Goal: Information Seeking & Learning: Check status

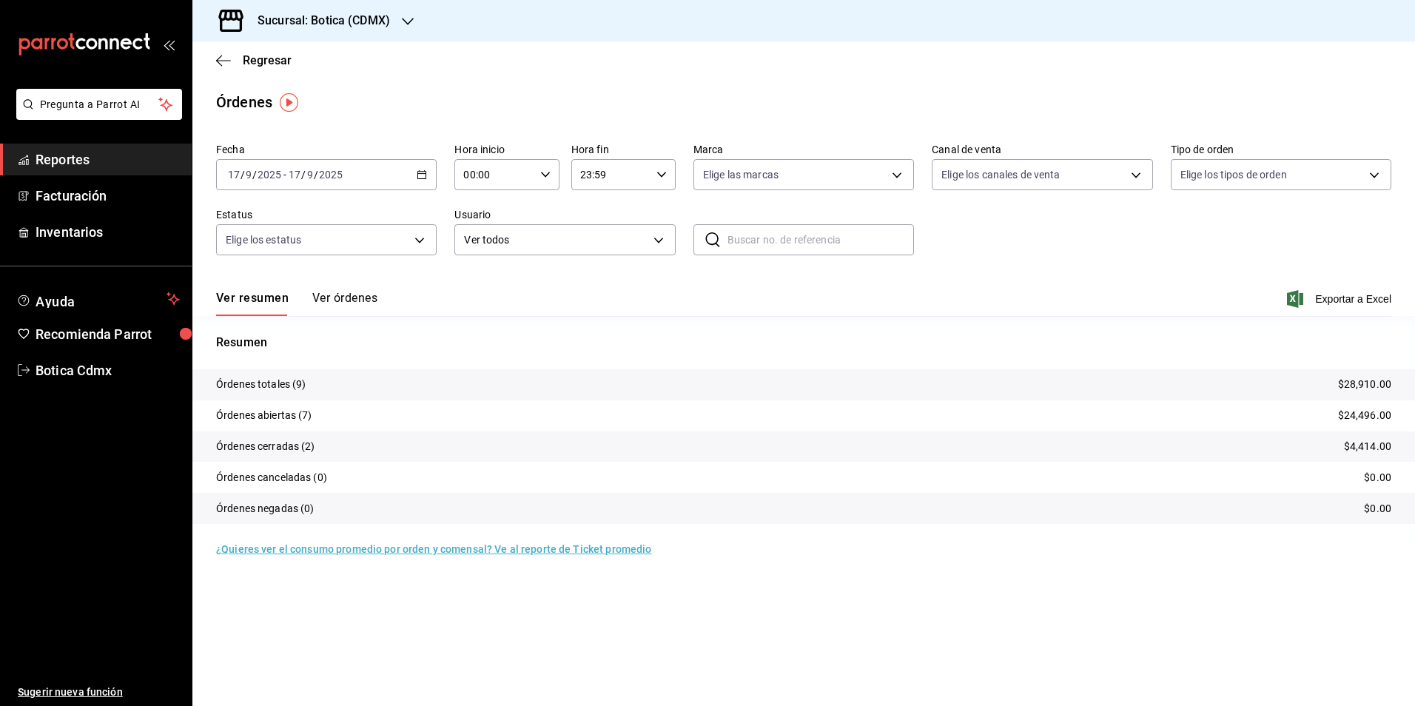
click at [44, 154] on span "Reportes" at bounding box center [108, 160] width 144 height 20
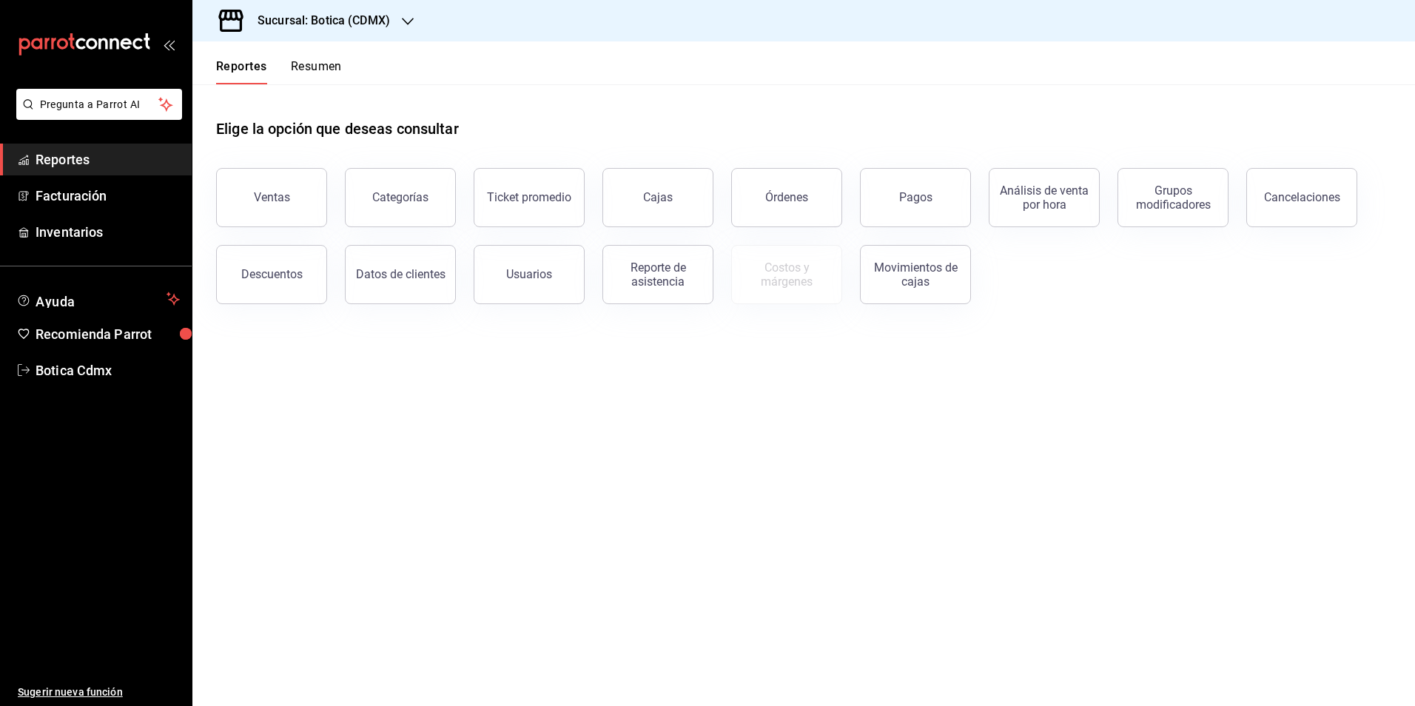
click at [728, 184] on div "Órdenes" at bounding box center [778, 188] width 129 height 77
click at [745, 181] on button "Órdenes" at bounding box center [786, 197] width 111 height 59
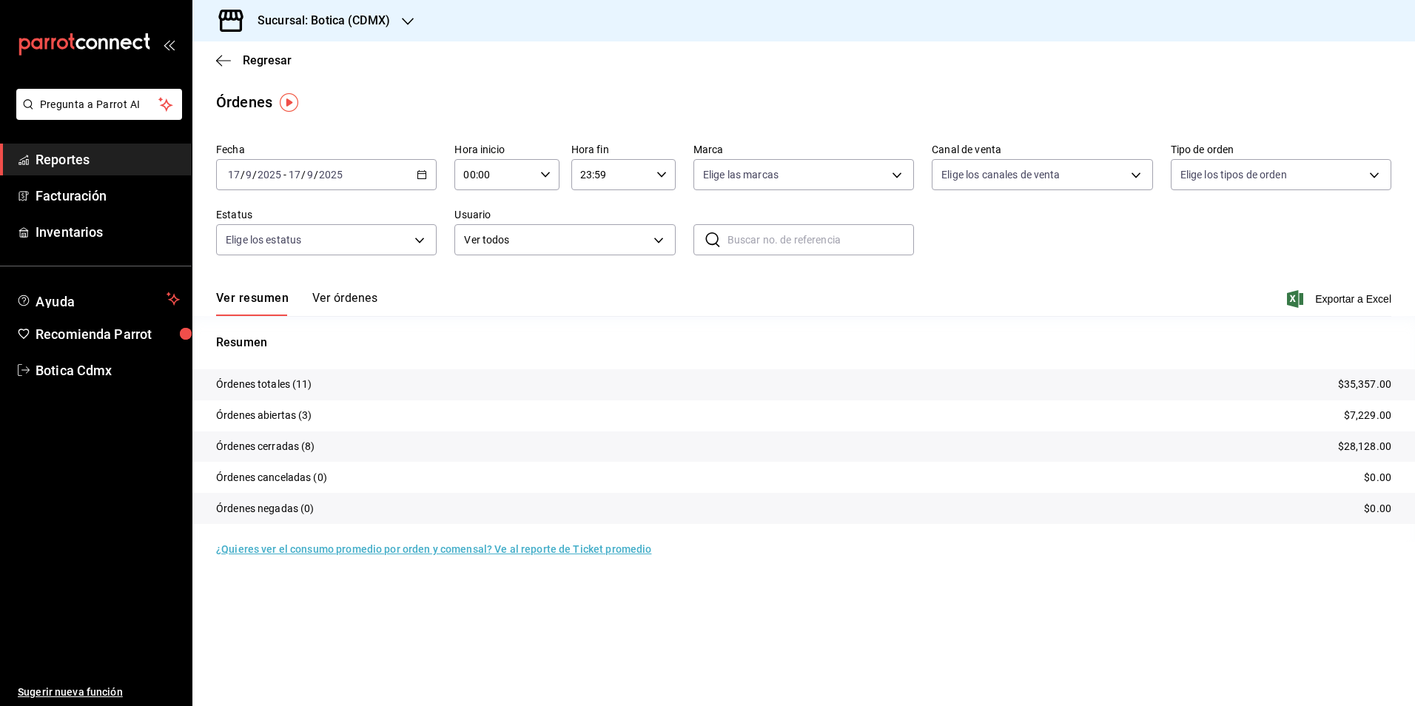
click at [93, 164] on span "Reportes" at bounding box center [108, 160] width 144 height 20
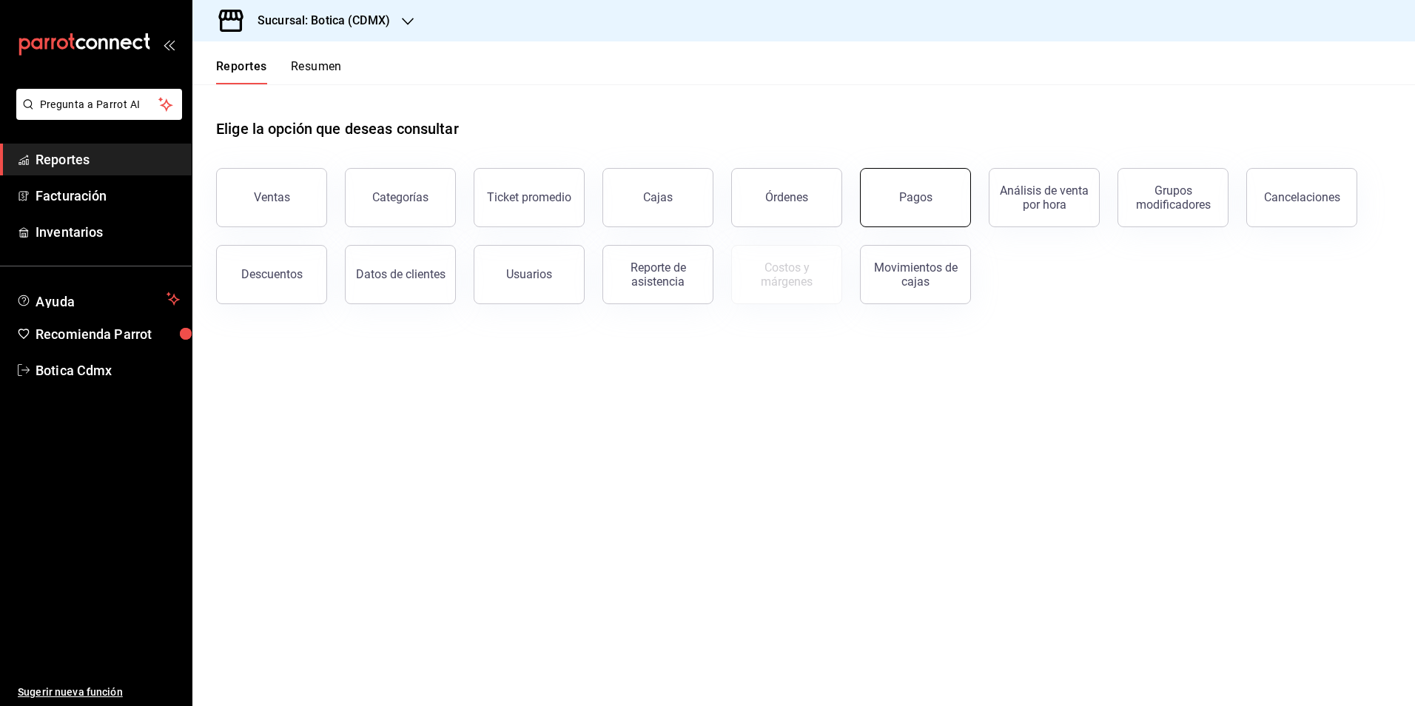
click at [913, 212] on button "Pagos" at bounding box center [915, 197] width 111 height 59
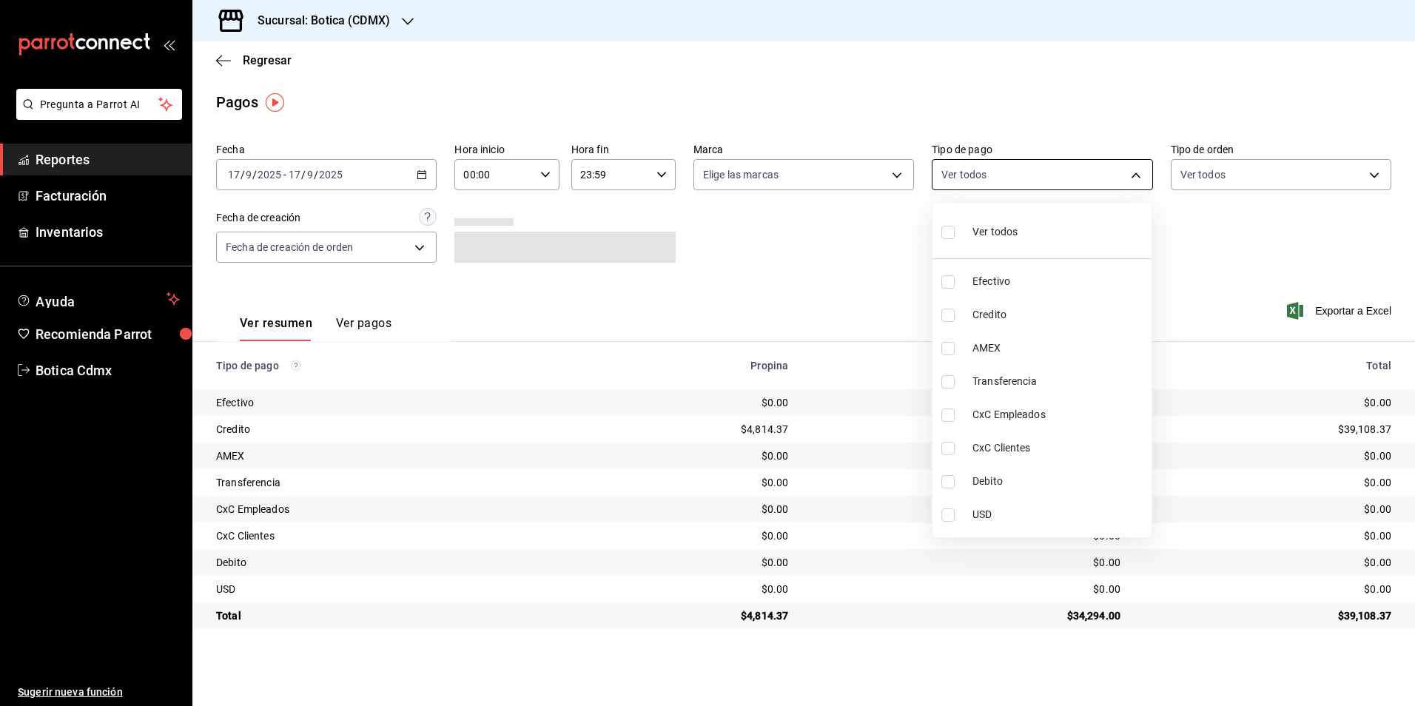
click at [1138, 177] on body "Pregunta a Parrot AI Reportes Facturación Inventarios Ayuda Recomienda Parrot B…" at bounding box center [707, 353] width 1415 height 706
click at [861, 249] on div at bounding box center [707, 353] width 1415 height 706
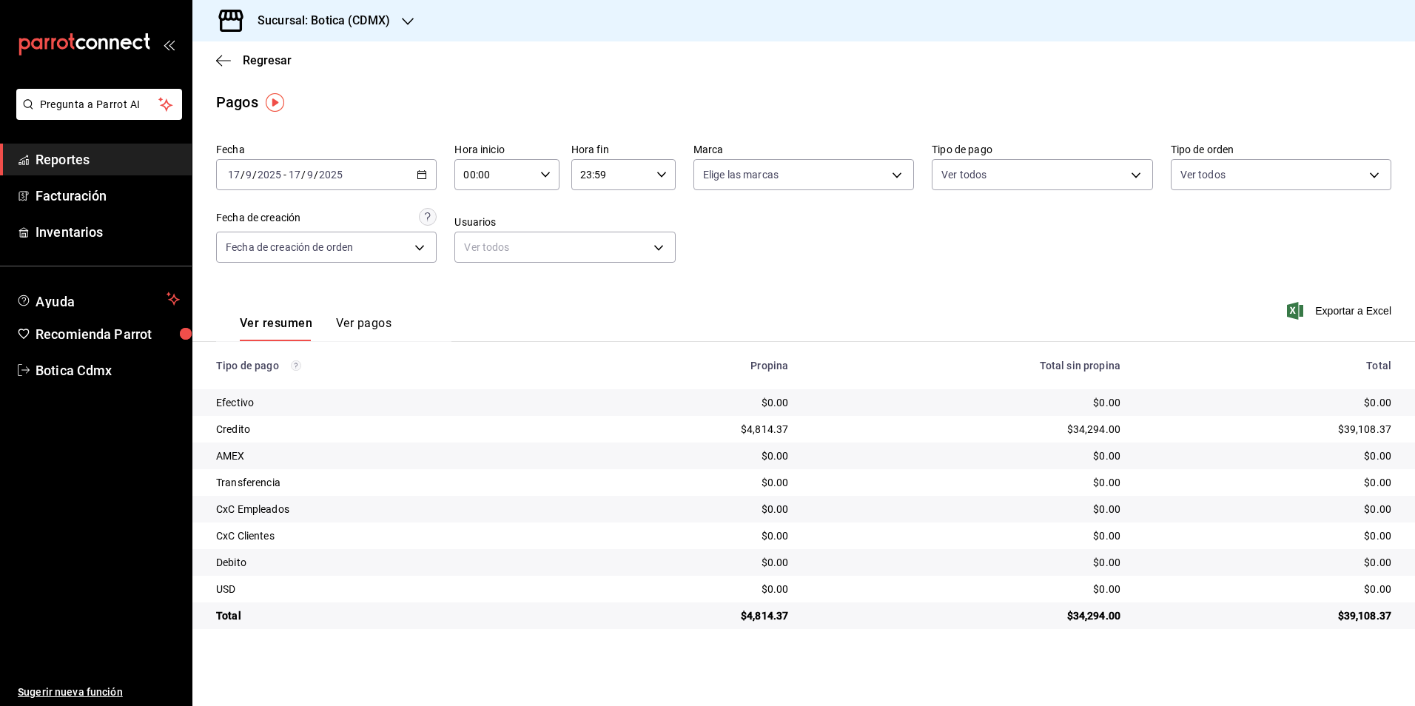
click at [55, 150] on span "Reportes" at bounding box center [108, 160] width 144 height 20
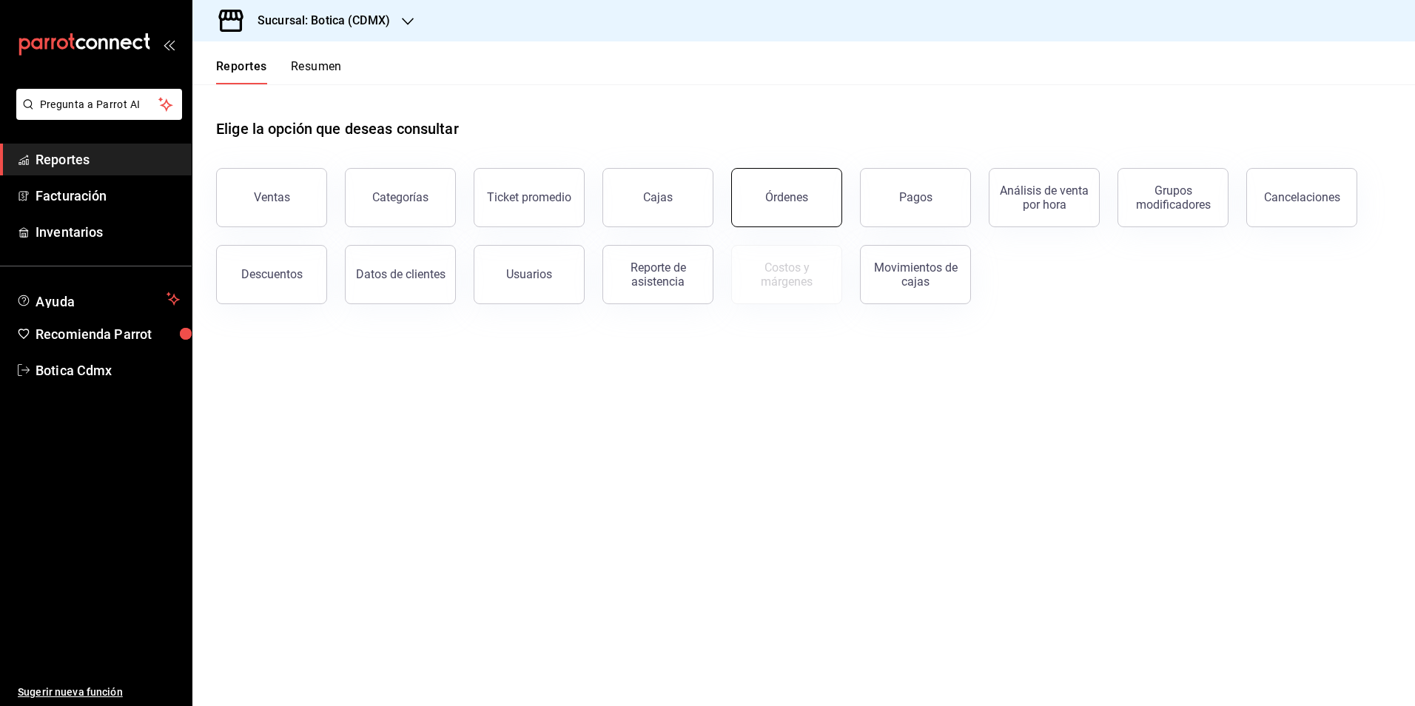
click at [776, 209] on button "Órdenes" at bounding box center [786, 197] width 111 height 59
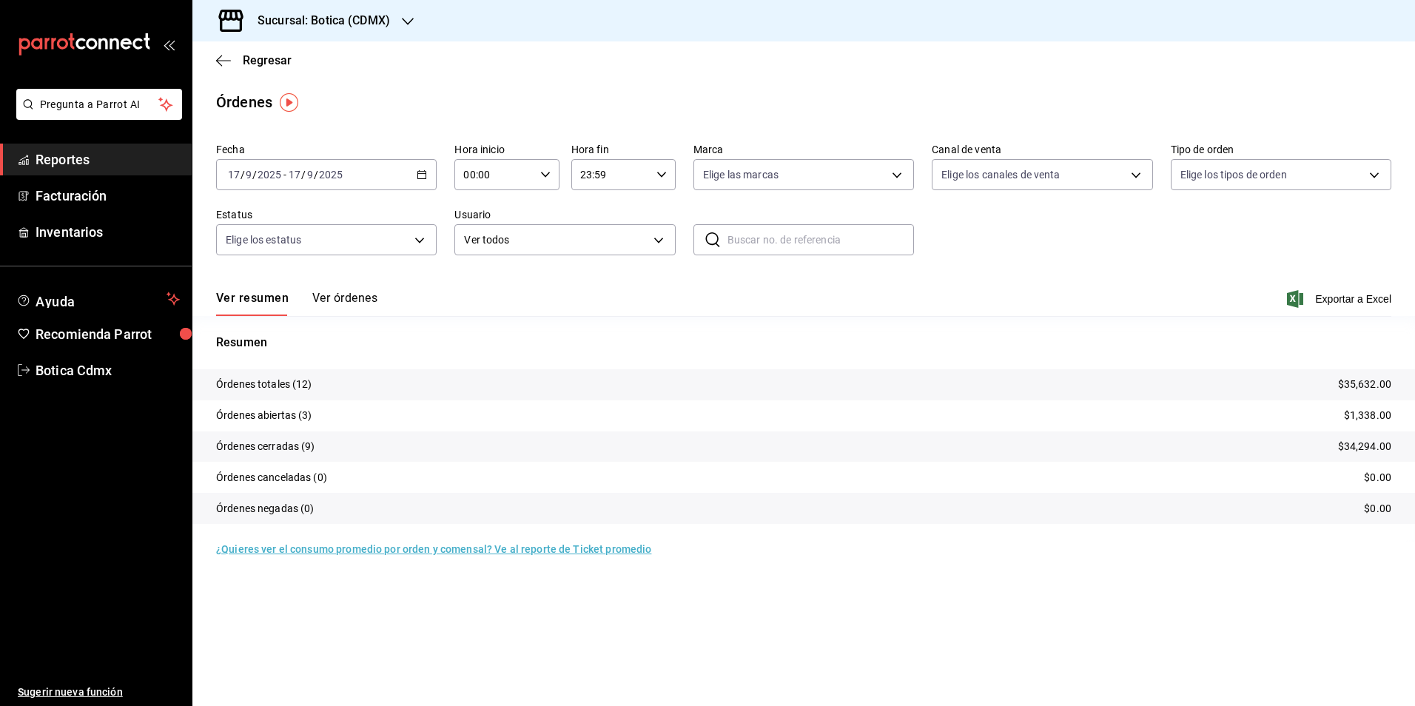
click at [540, 174] on icon "button" at bounding box center [545, 175] width 10 height 10
click at [495, 248] on button "01" at bounding box center [480, 248] width 47 height 30
click at [476, 280] on span "02" at bounding box center [480, 284] width 29 height 12
type input "02:00"
click at [833, 315] on div at bounding box center [707, 353] width 1415 height 706
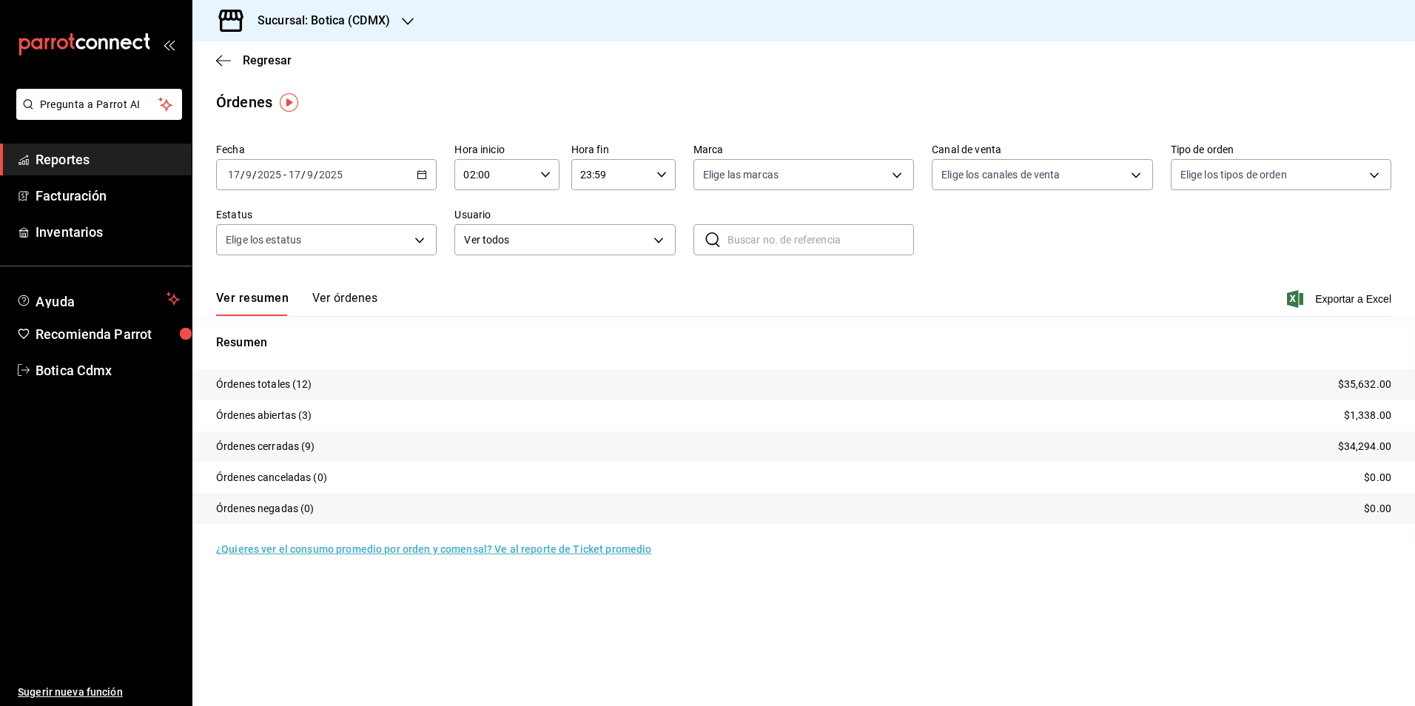
drag, startPoint x: 43, startPoint y: 158, endPoint x: 114, endPoint y: 140, distance: 73.2
click at [44, 158] on span "Reportes" at bounding box center [108, 160] width 144 height 20
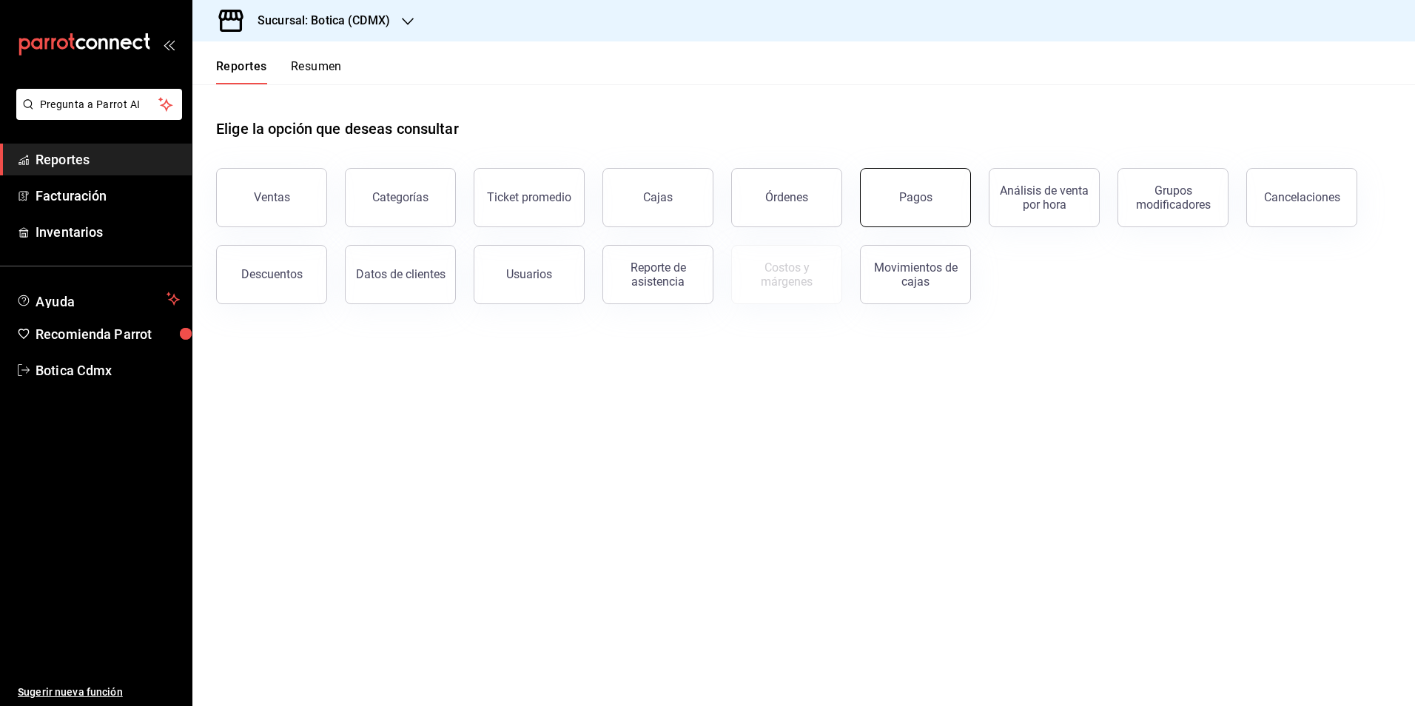
click at [927, 205] on button "Pagos" at bounding box center [915, 197] width 111 height 59
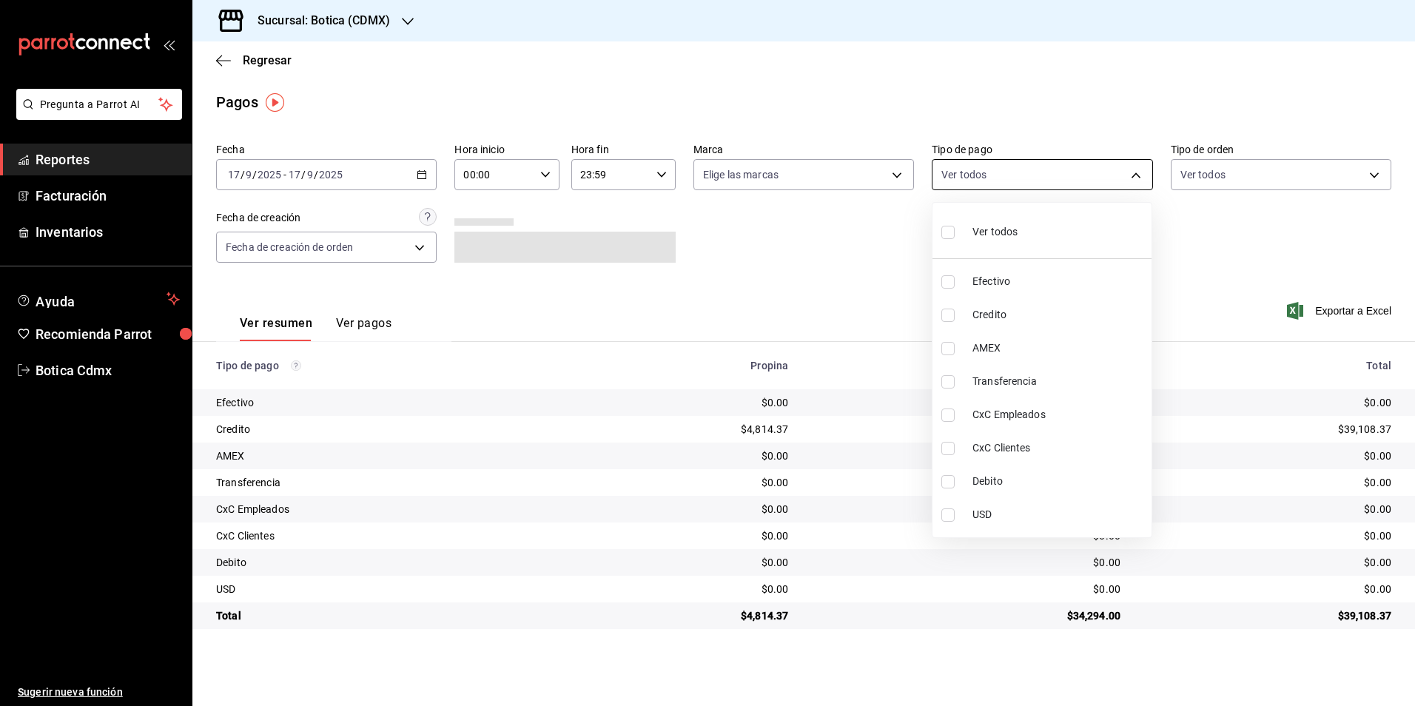
click at [1135, 175] on body "Pregunta a Parrot AI Reportes Facturación Inventarios Ayuda Recomienda Parrot B…" at bounding box center [707, 353] width 1415 height 706
drag, startPoint x: 959, startPoint y: 230, endPoint x: 914, endPoint y: 230, distance: 45.2
click at [960, 231] on label at bounding box center [951, 231] width 19 height 21
click at [955, 231] on input "checkbox" at bounding box center [948, 232] width 13 height 13
checkbox input "false"
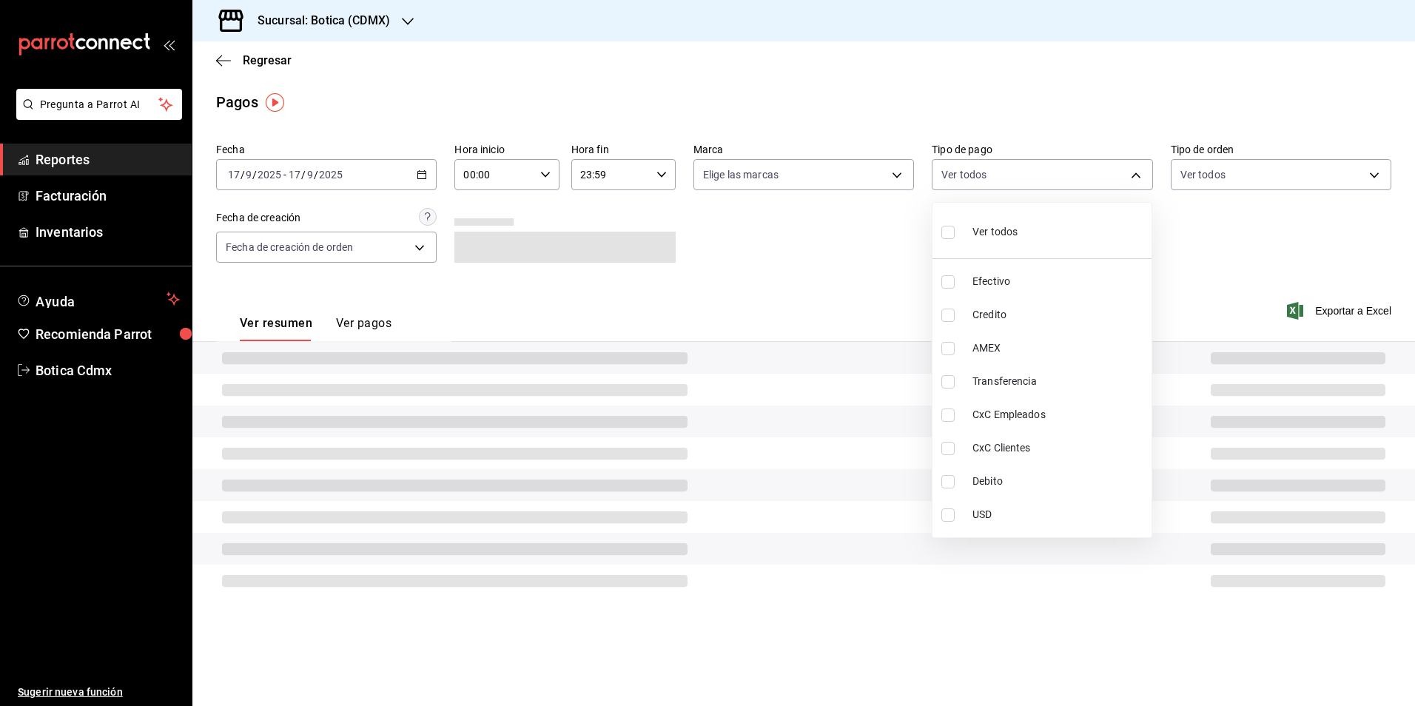
checkbox input "false"
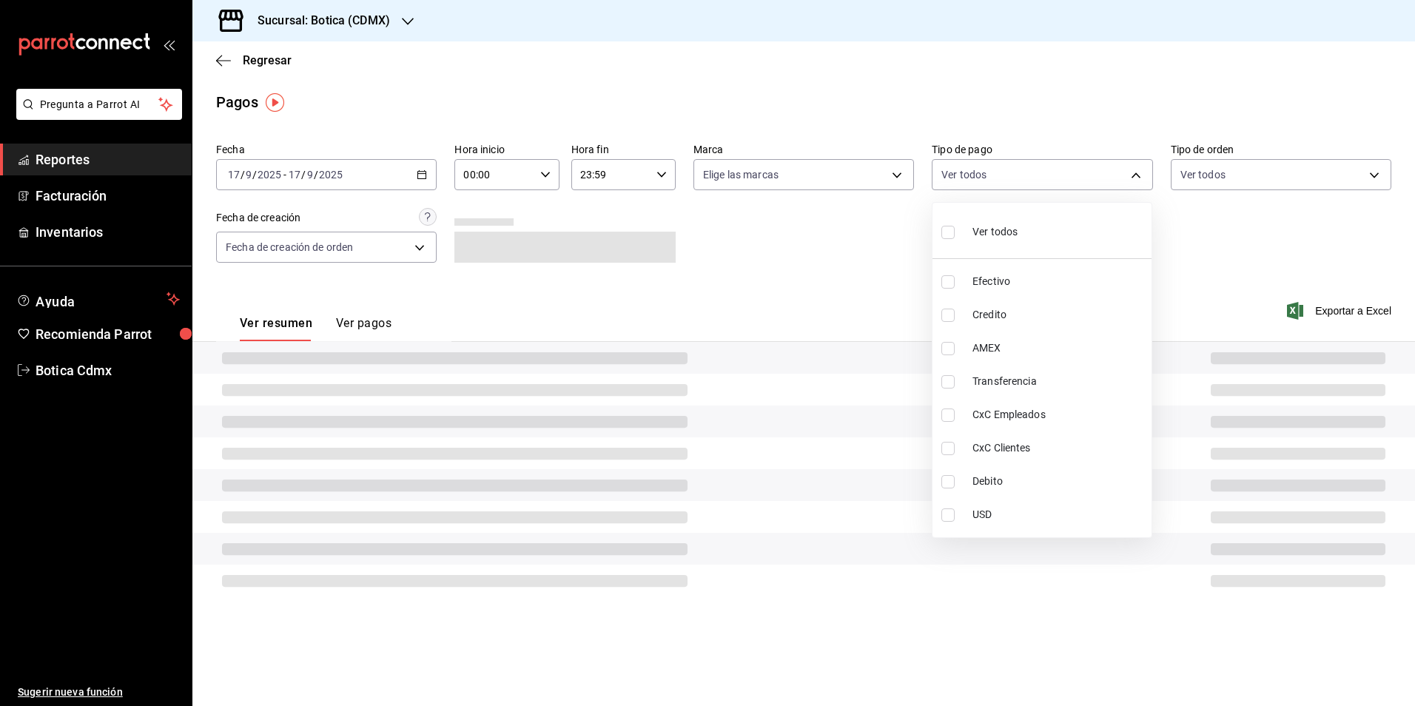
checkbox input "false"
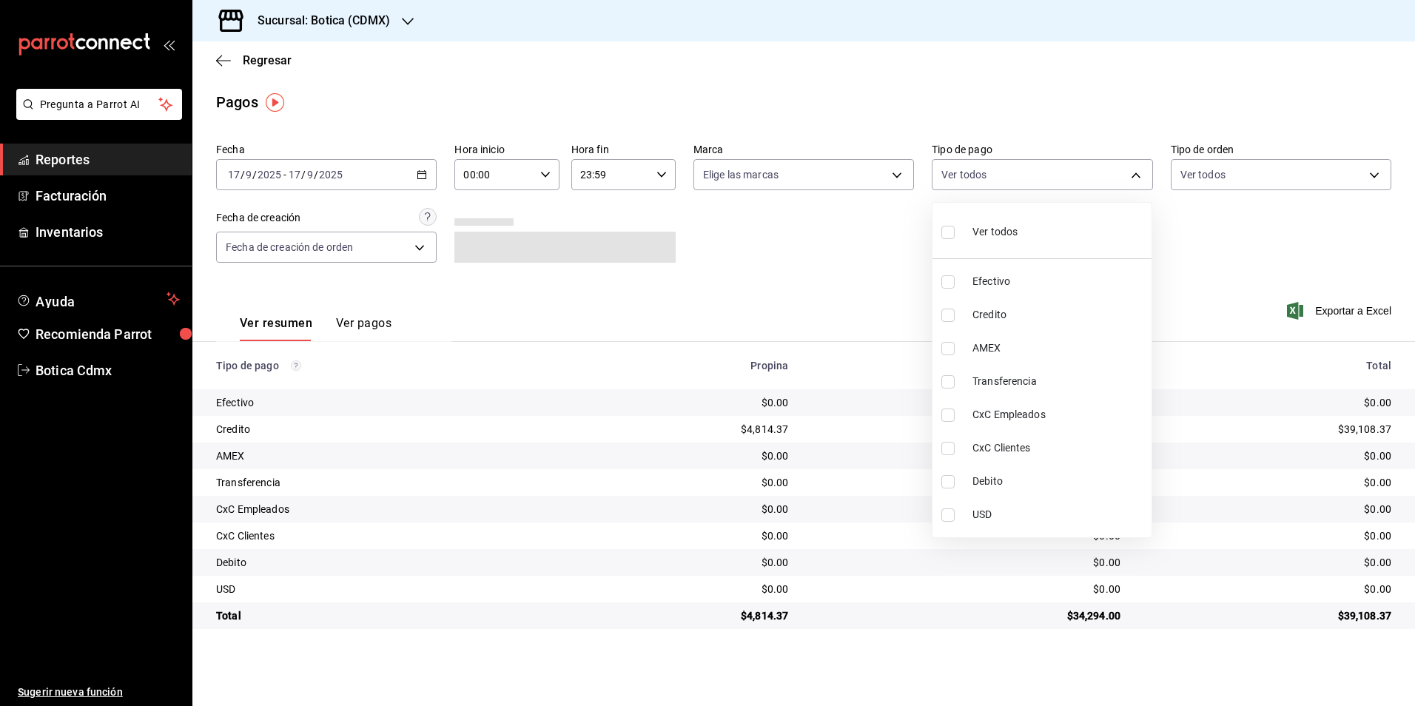
click at [800, 251] on div at bounding box center [707, 353] width 1415 height 706
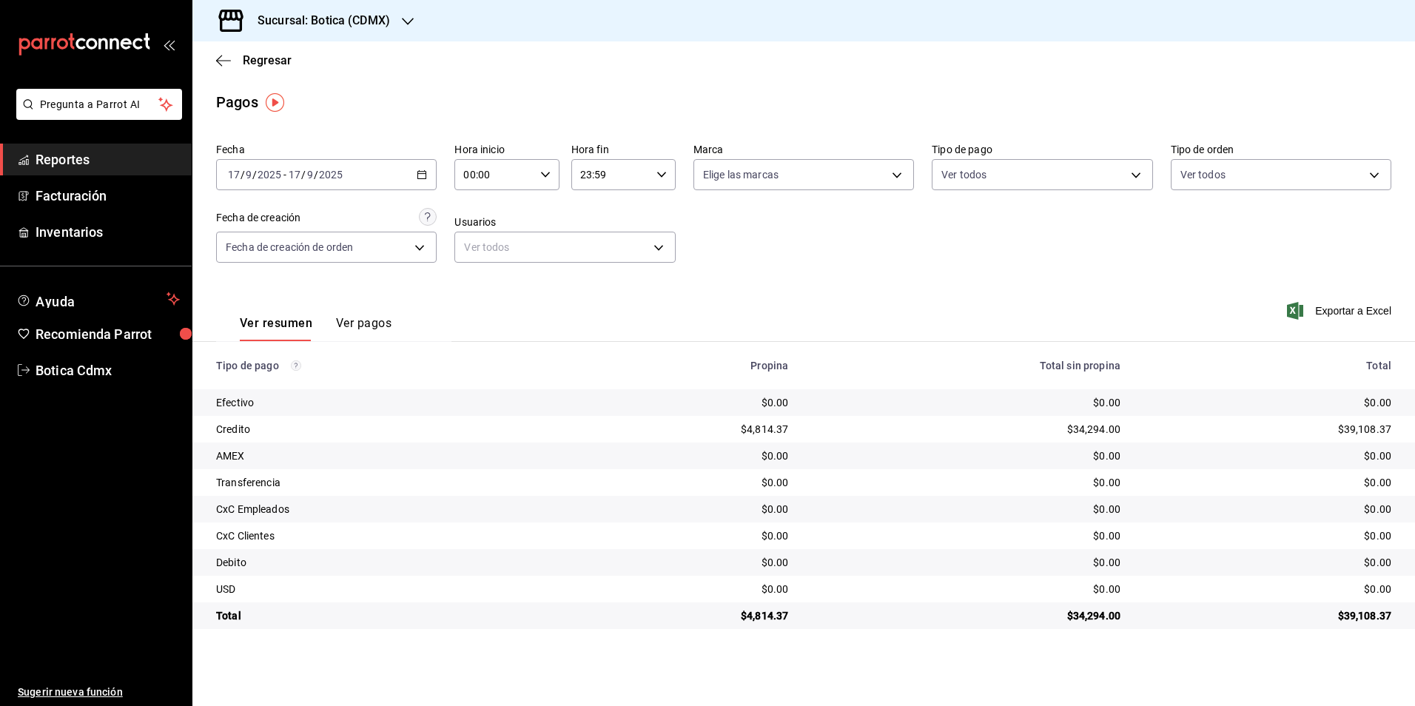
click at [542, 574] on td "Debito" at bounding box center [383, 562] width 382 height 27
